Goal: Information Seeking & Learning: Learn about a topic

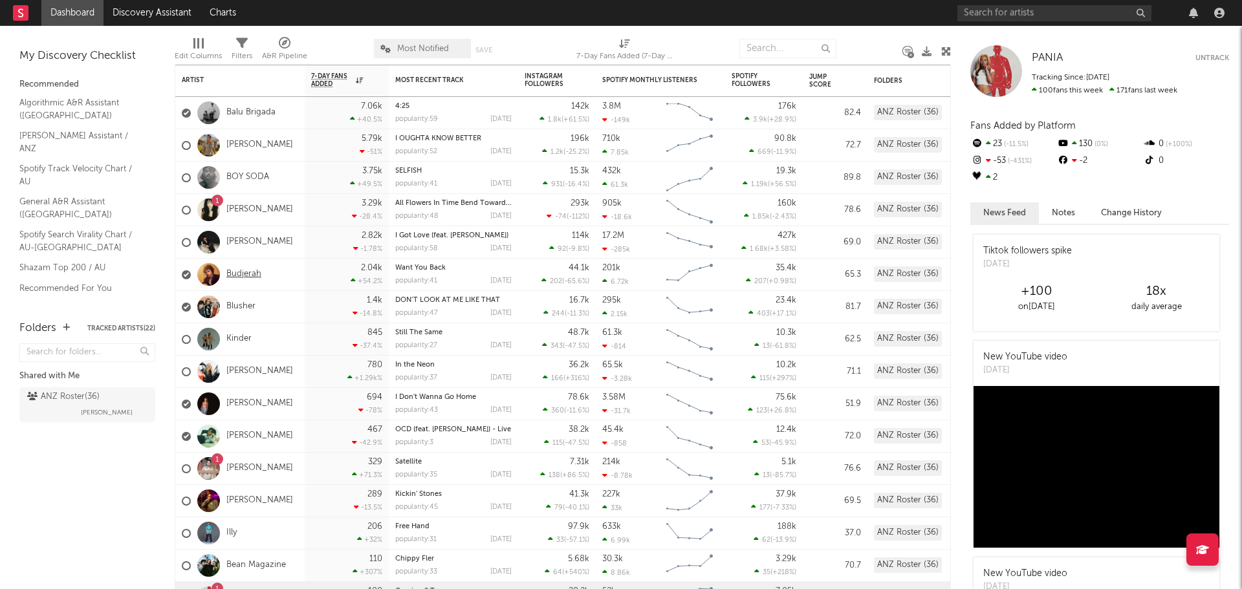
click at [240, 271] on link "Budjerah" at bounding box center [243, 274] width 35 height 11
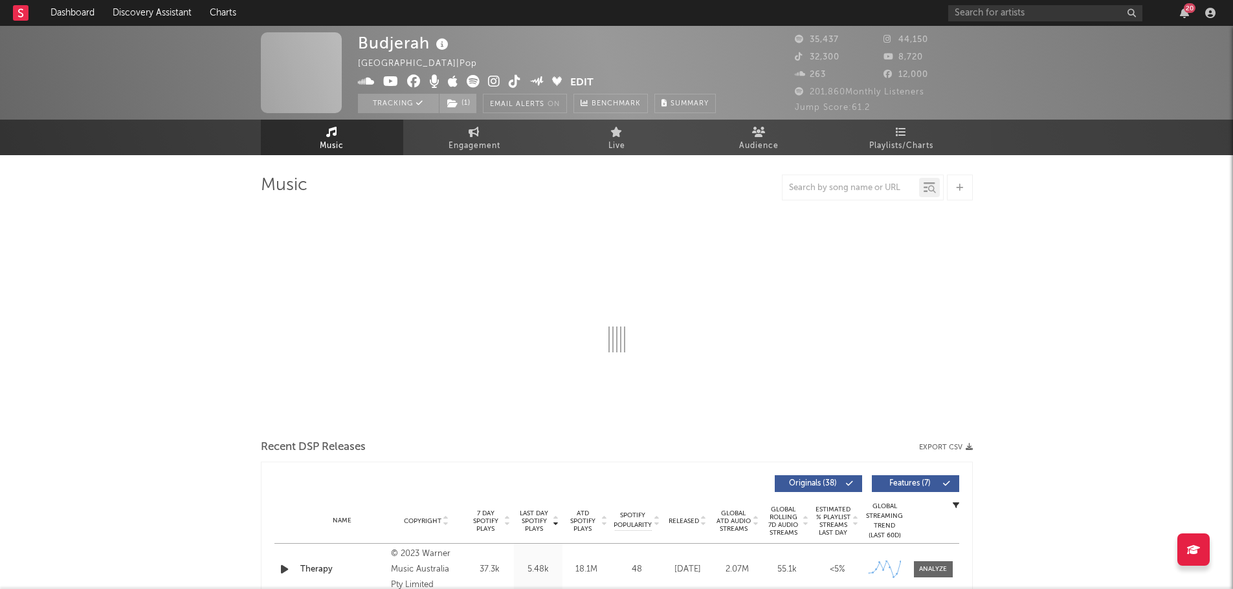
select select "6m"
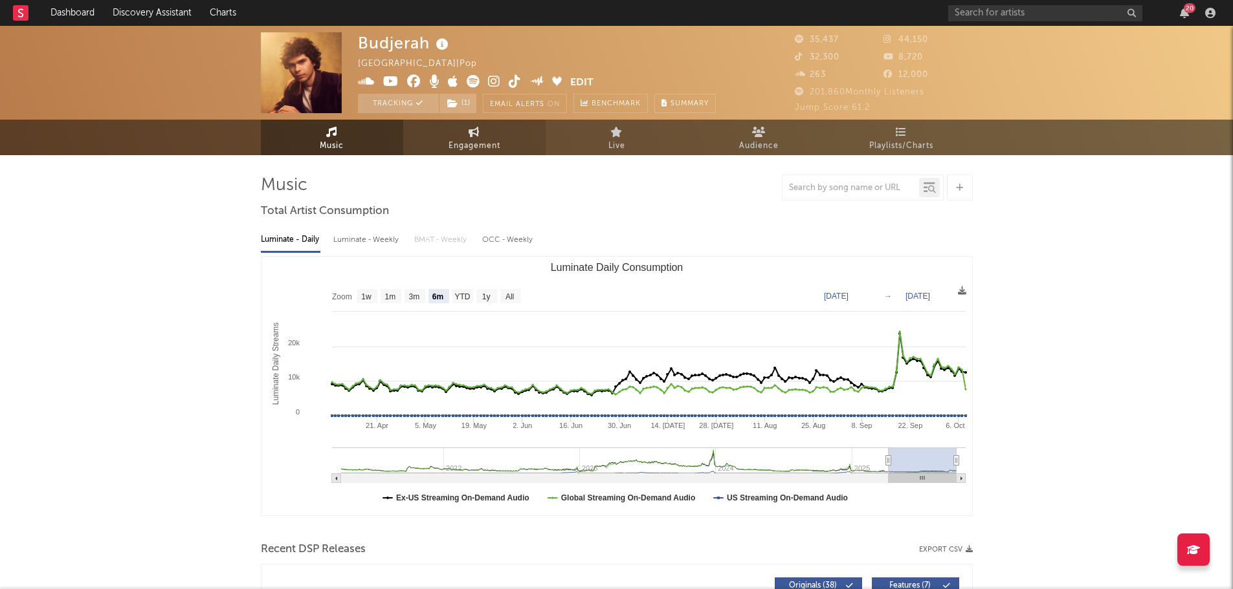
click at [477, 137] on link "Engagement" at bounding box center [474, 138] width 142 height 36
select select "1w"
